Goal: Task Accomplishment & Management: Manage account settings

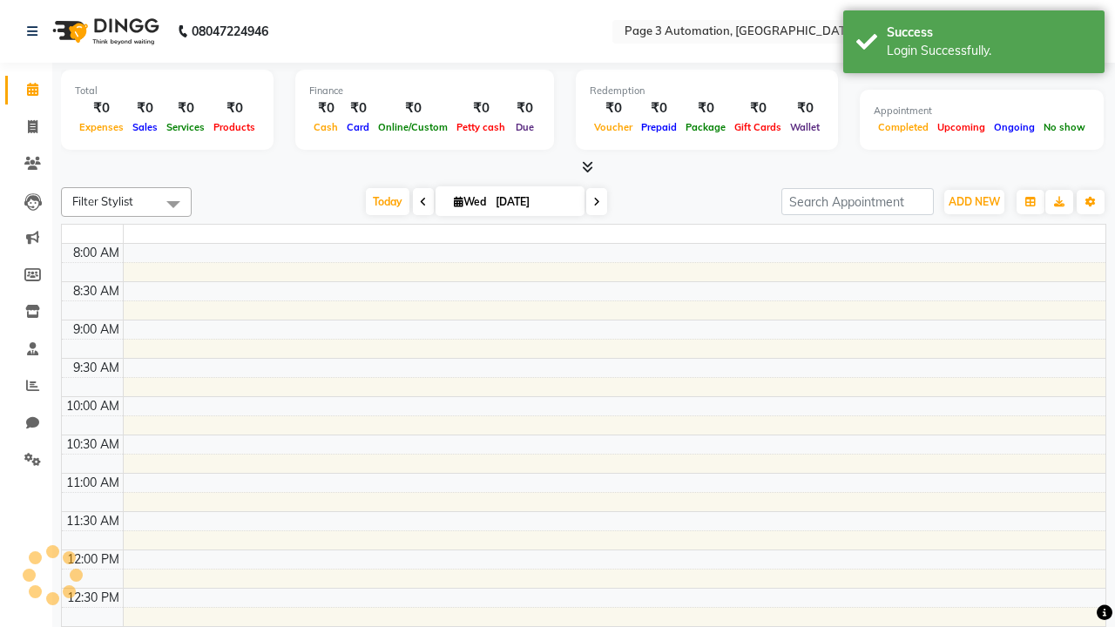
select select "en"
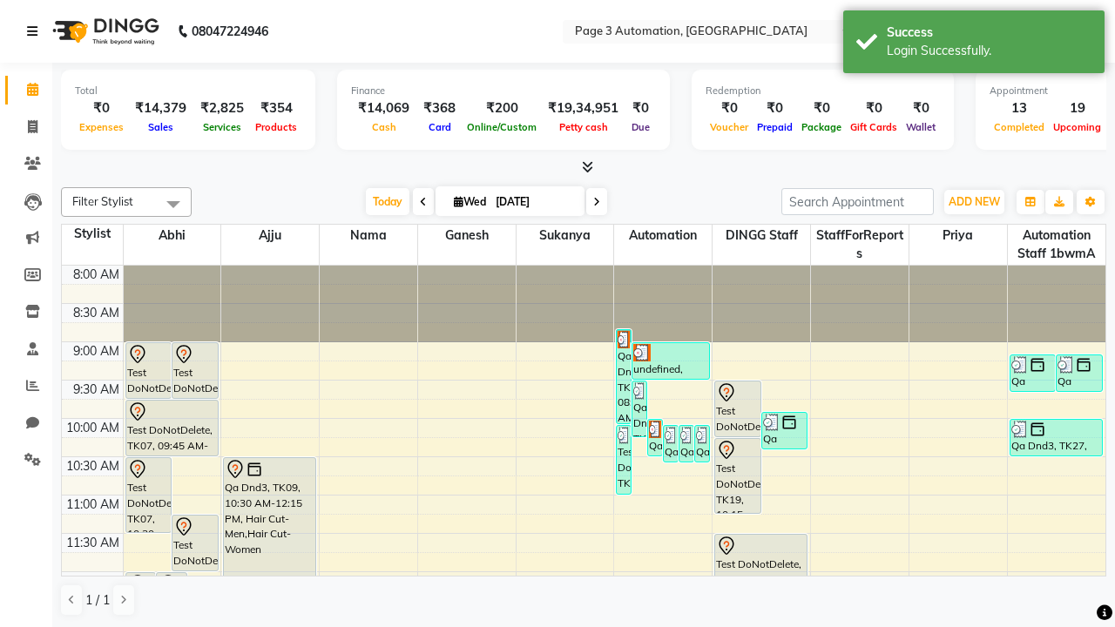
click at [36, 31] on icon at bounding box center [32, 31] width 10 height 12
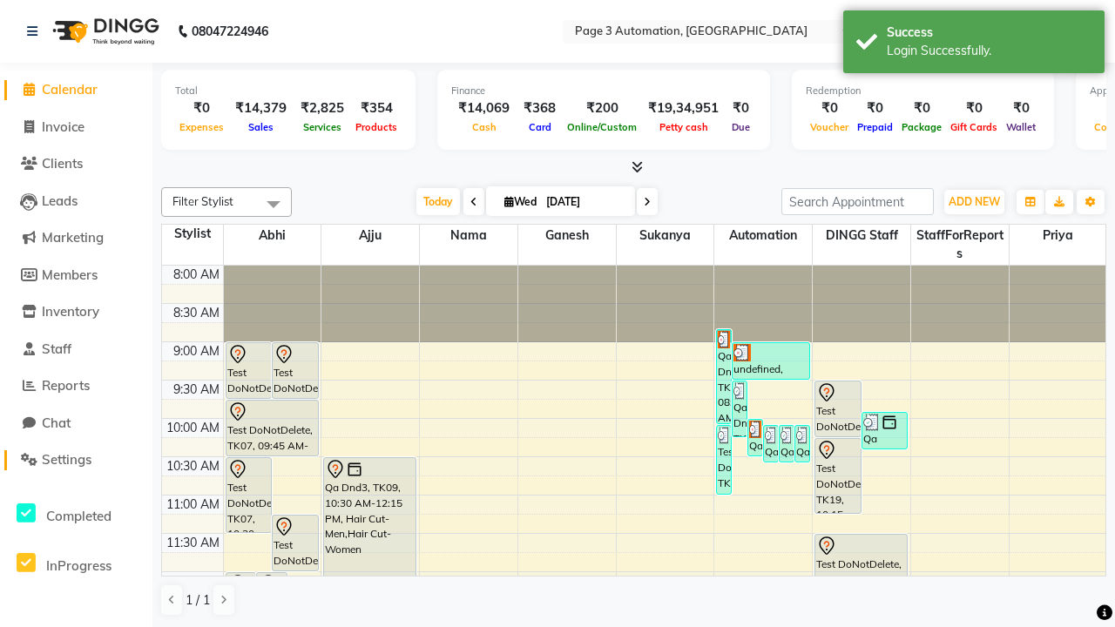
click at [76, 460] on span "Settings" at bounding box center [67, 459] width 50 height 17
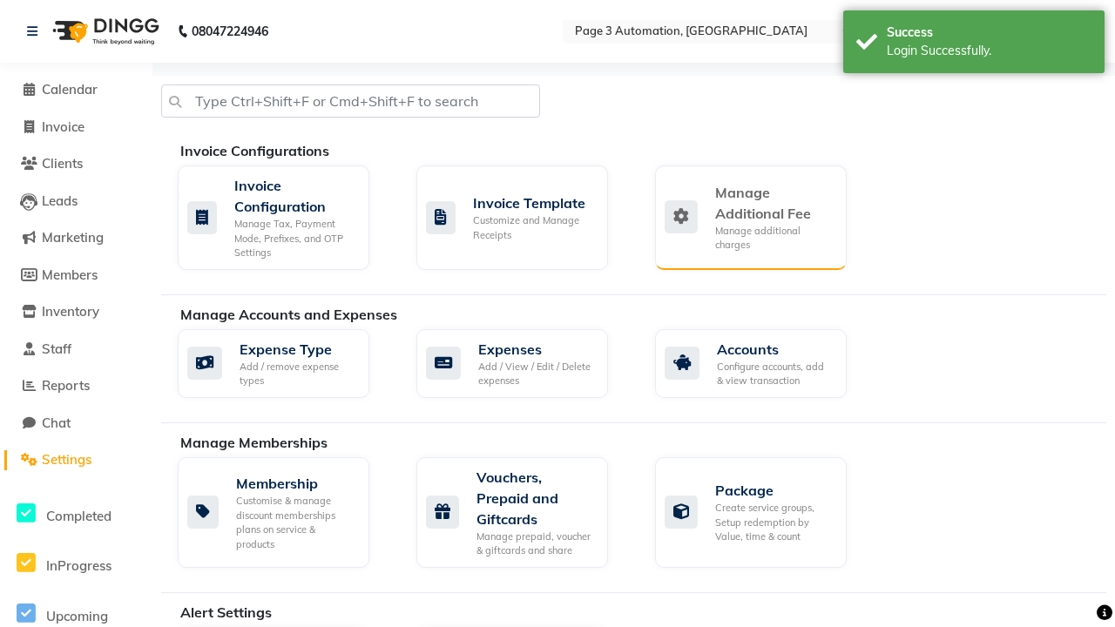
click at [750, 217] on div "Manage Additional Fee" at bounding box center [774, 203] width 118 height 42
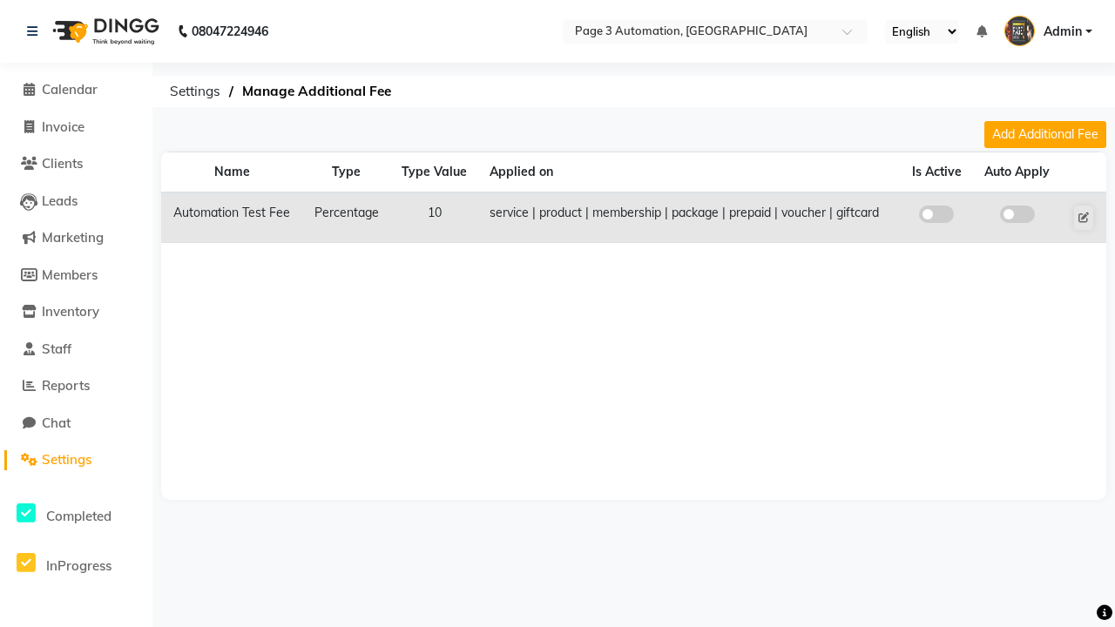
click at [937, 214] on span at bounding box center [936, 214] width 35 height 17
click at [937, 217] on input "checkbox" at bounding box center [937, 217] width 0 height 0
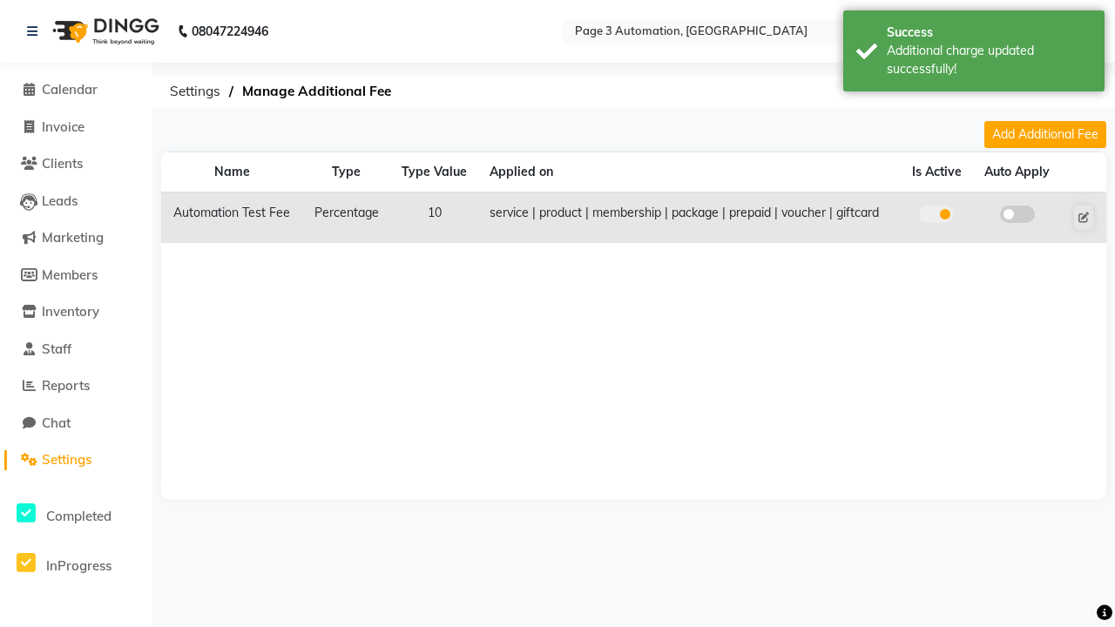
click at [1017, 214] on span at bounding box center [1017, 214] width 35 height 17
click at [1018, 217] on input "checkbox" at bounding box center [1018, 217] width 0 height 0
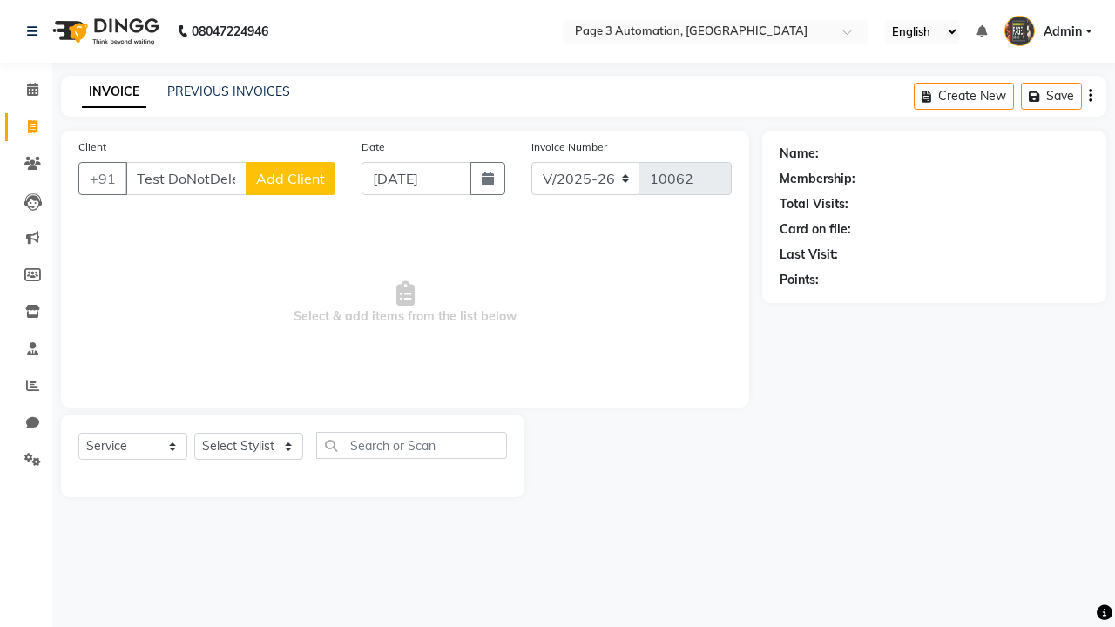
select select "2774"
select select "service"
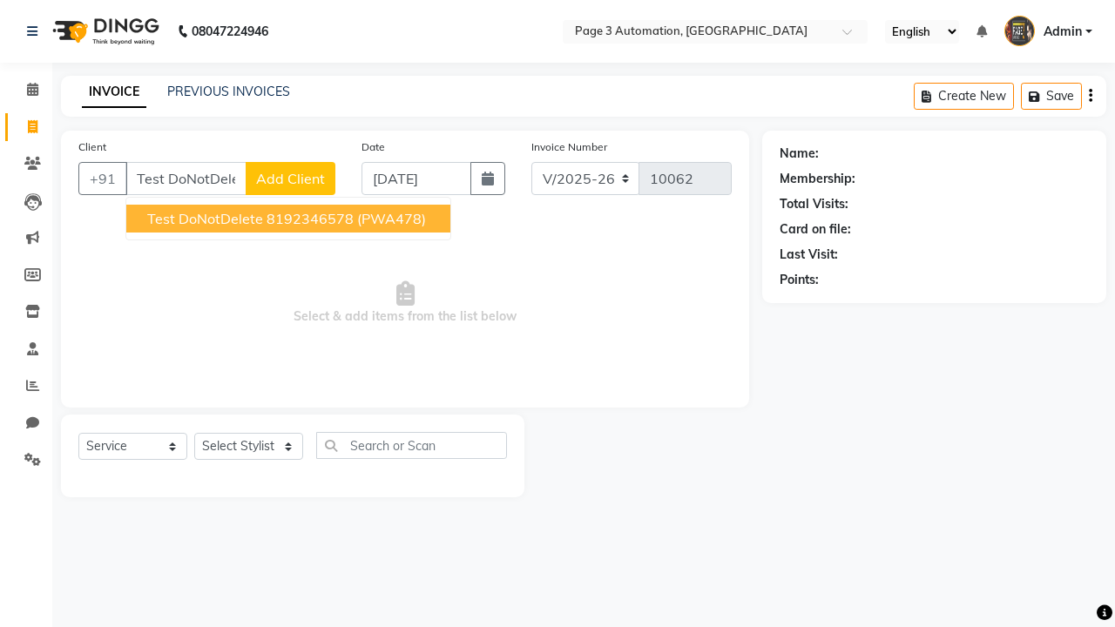
click at [290, 219] on ngb-highlight "8192346578" at bounding box center [310, 218] width 87 height 17
type input "8192346578"
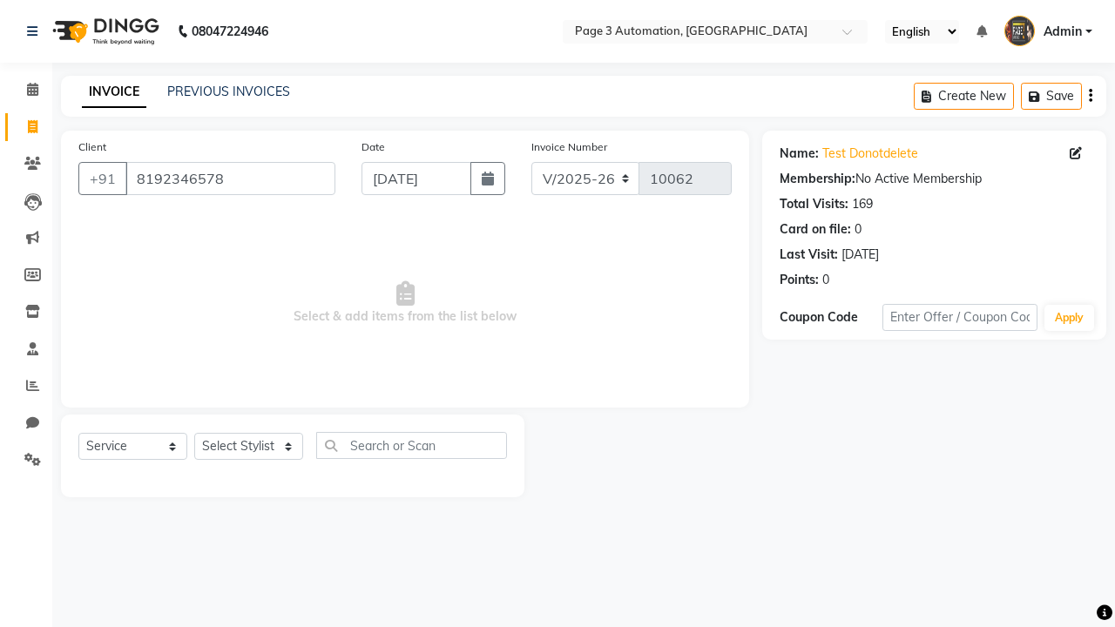
select select "71572"
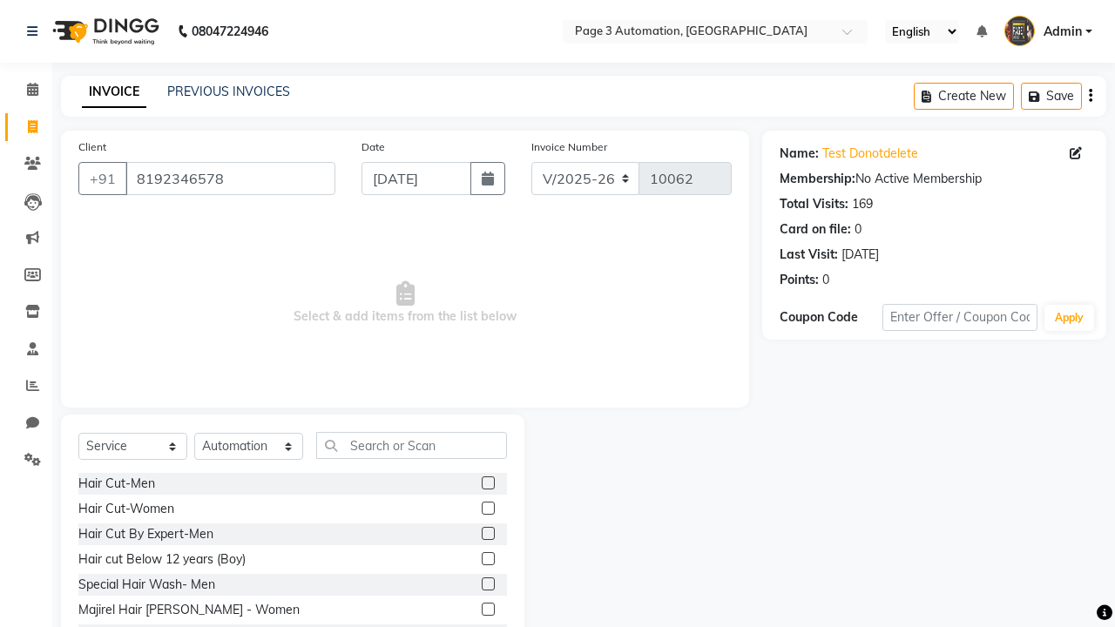
click at [487, 559] on label at bounding box center [488, 558] width 13 height 13
click at [487, 559] on input "checkbox" at bounding box center [487, 559] width 11 height 11
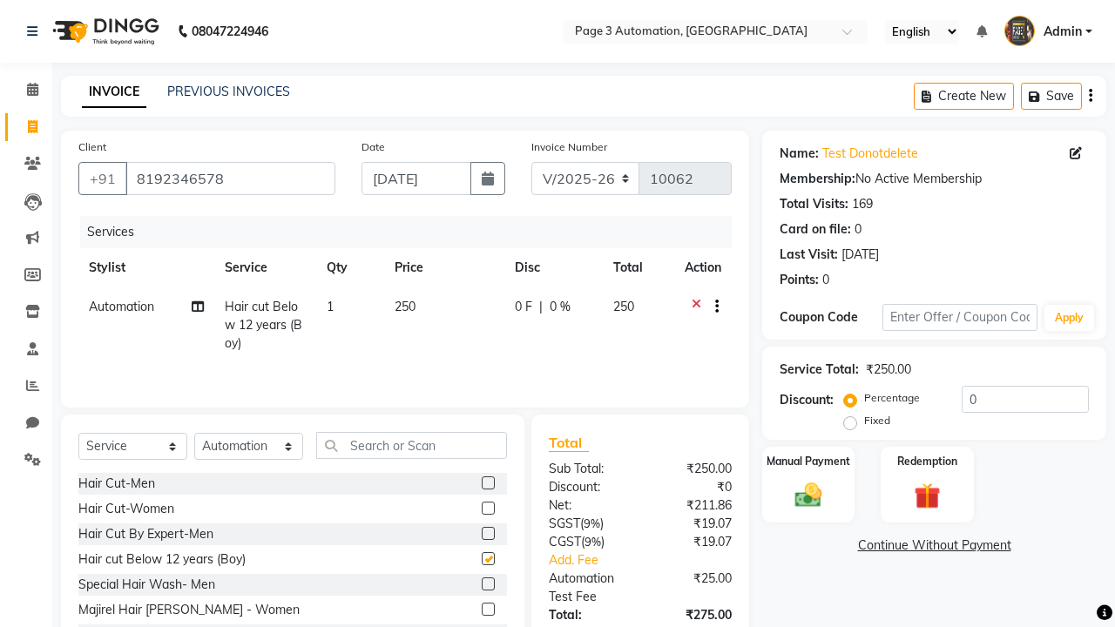
checkbox input "false"
click at [36, 31] on icon at bounding box center [32, 31] width 10 height 12
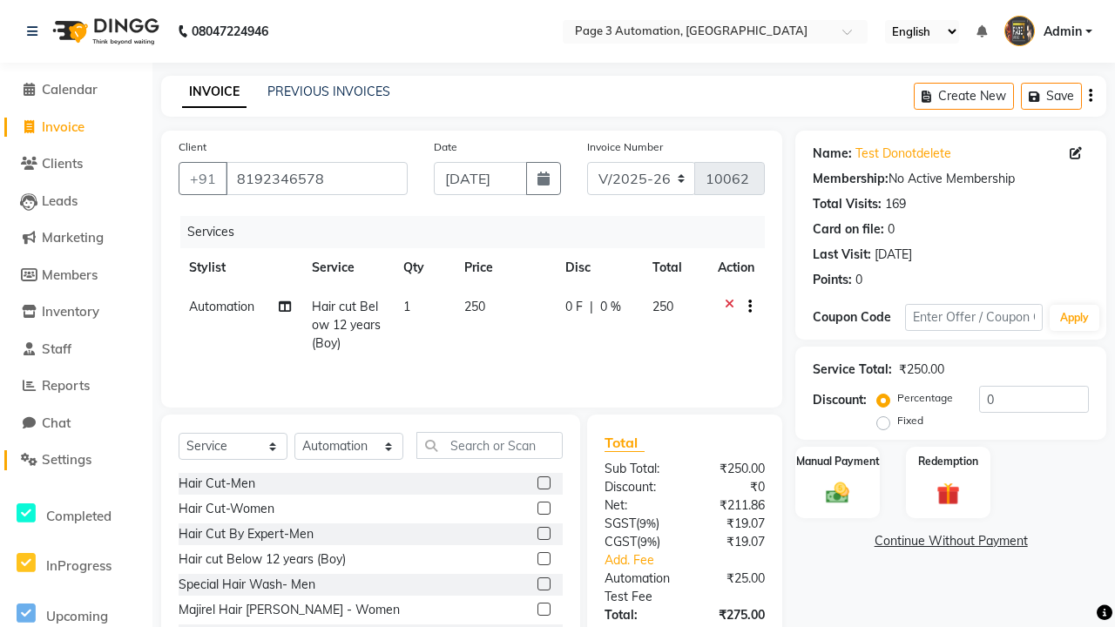
click at [76, 460] on span "Settings" at bounding box center [67, 459] width 50 height 17
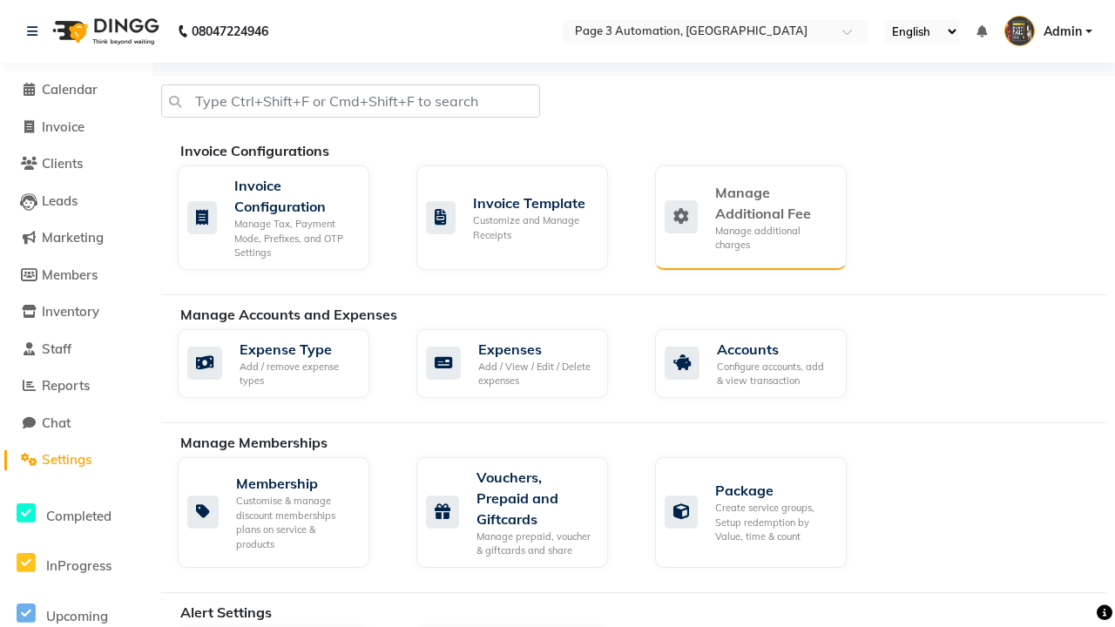
click at [750, 217] on div "Manage Additional Fee" at bounding box center [774, 203] width 118 height 42
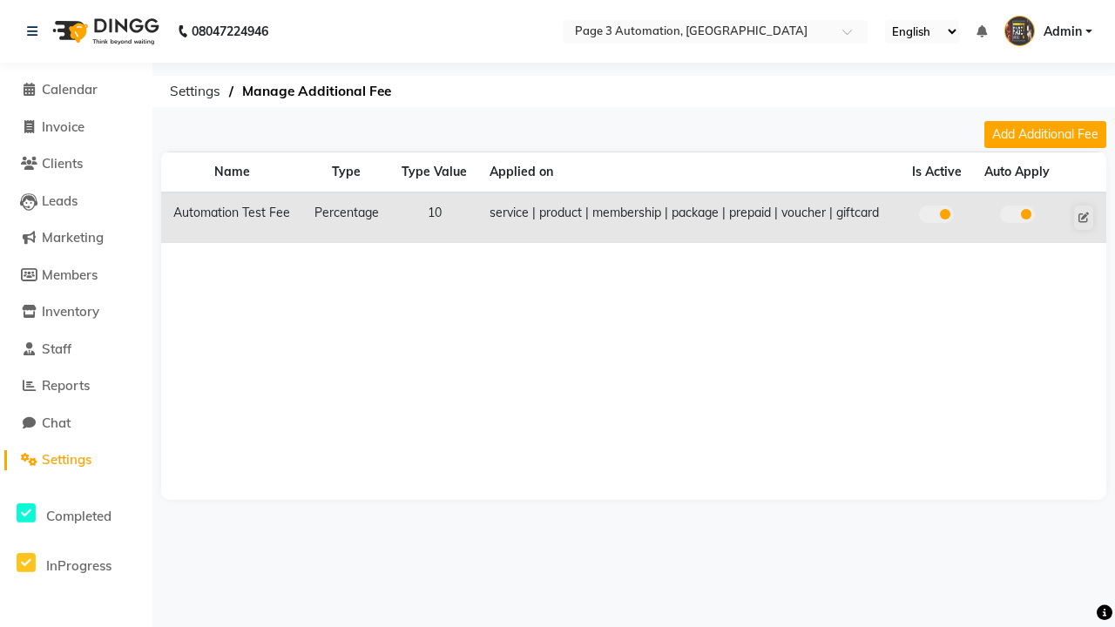
click at [937, 214] on span at bounding box center [936, 214] width 35 height 17
click at [937, 217] on input "checkbox" at bounding box center [937, 217] width 0 height 0
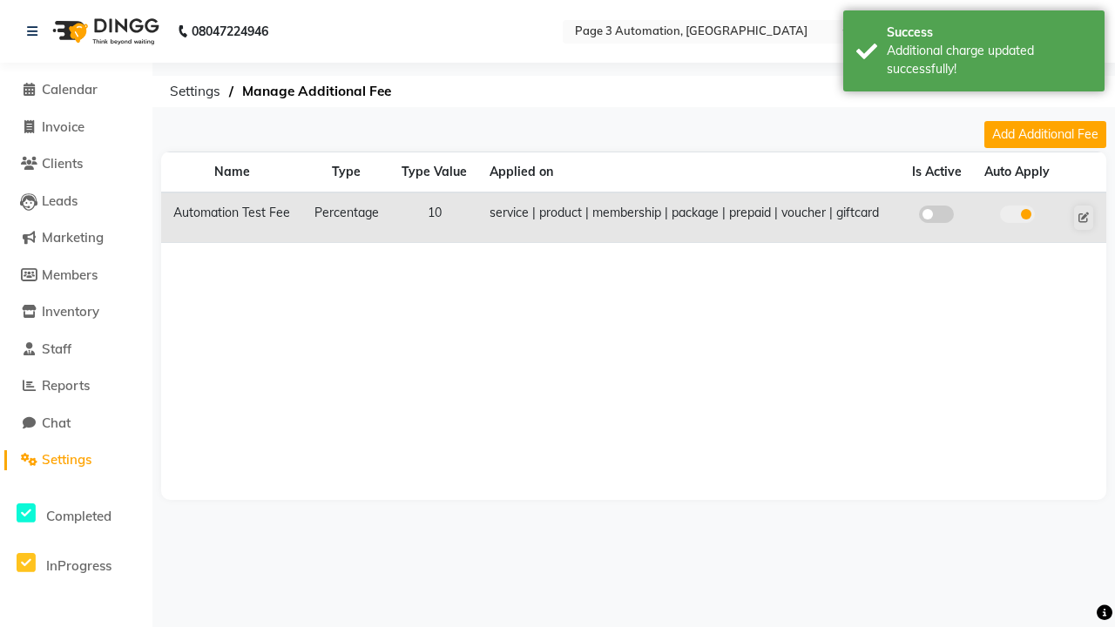
click at [1017, 214] on span at bounding box center [1017, 214] width 35 height 17
click at [1018, 217] on input "checkbox" at bounding box center [1018, 217] width 0 height 0
